Goal: Task Accomplishment & Management: Manage account settings

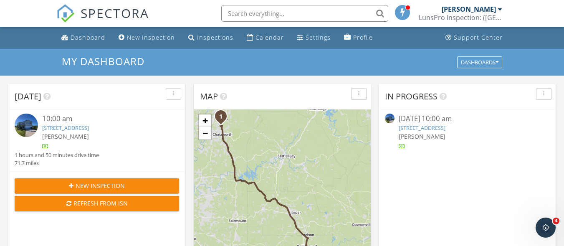
click at [89, 129] on link "290 Middleton Ct, Chatsworth, GA 30705" at bounding box center [65, 128] width 47 height 8
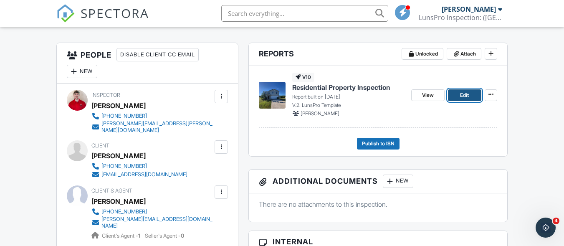
click at [466, 97] on span "Edit" at bounding box center [464, 95] width 9 height 8
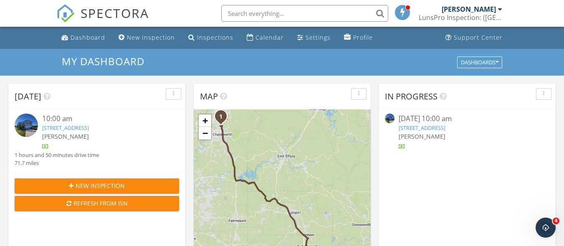
click at [64, 131] on link "[STREET_ADDRESS]" at bounding box center [65, 128] width 47 height 8
